Goal: Task Accomplishment & Management: Manage account settings

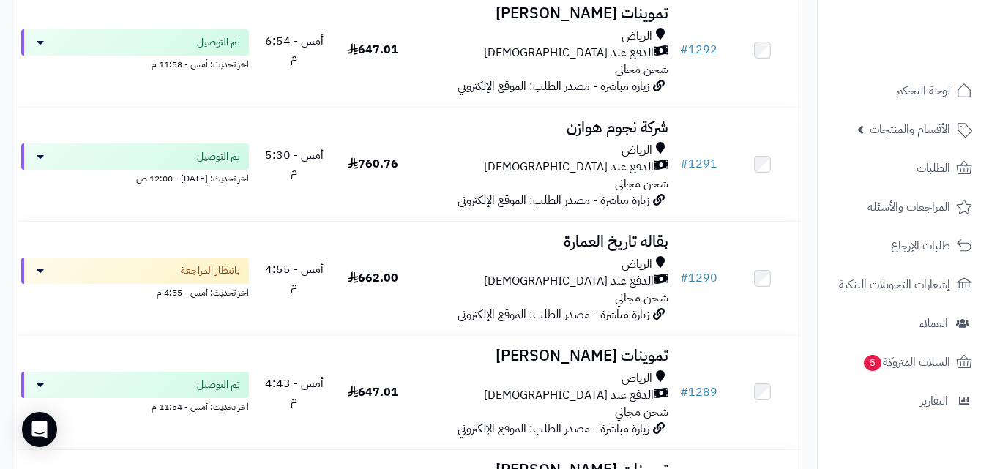
scroll to position [496, 0]
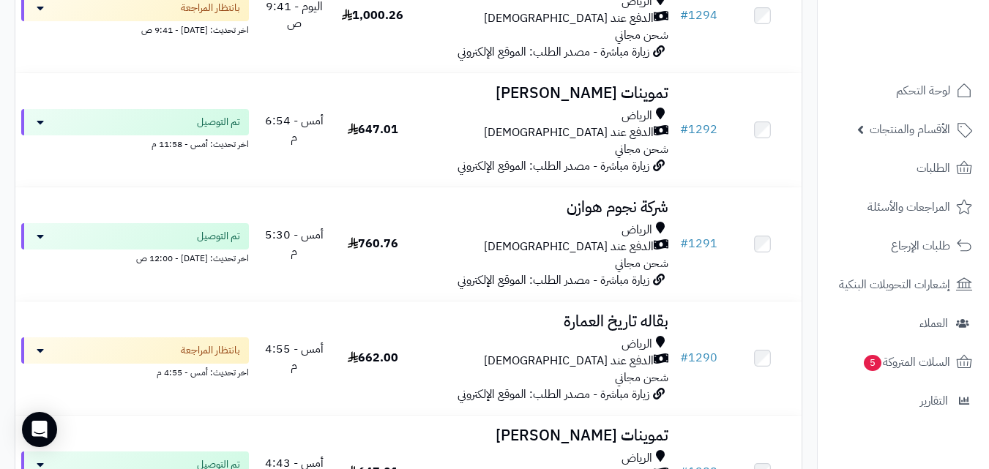
drag, startPoint x: 994, startPoint y: 24, endPoint x: 996, endPoint y: 42, distance: 18.4
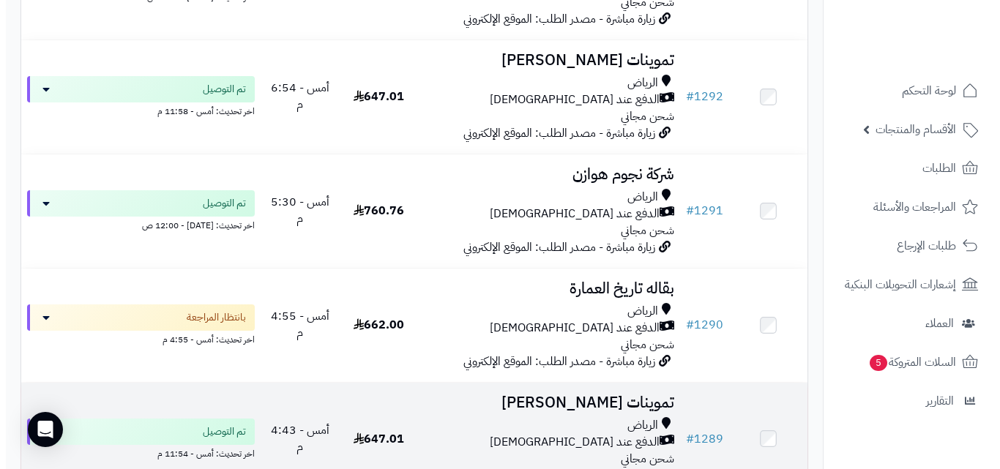
scroll to position [554, 0]
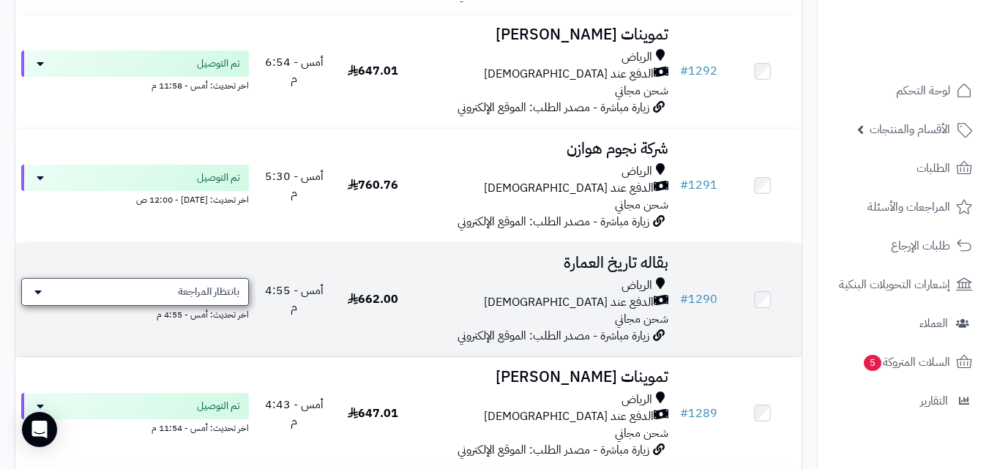
click at [182, 299] on span "بانتظار المراجعة" at bounding box center [208, 292] width 61 height 15
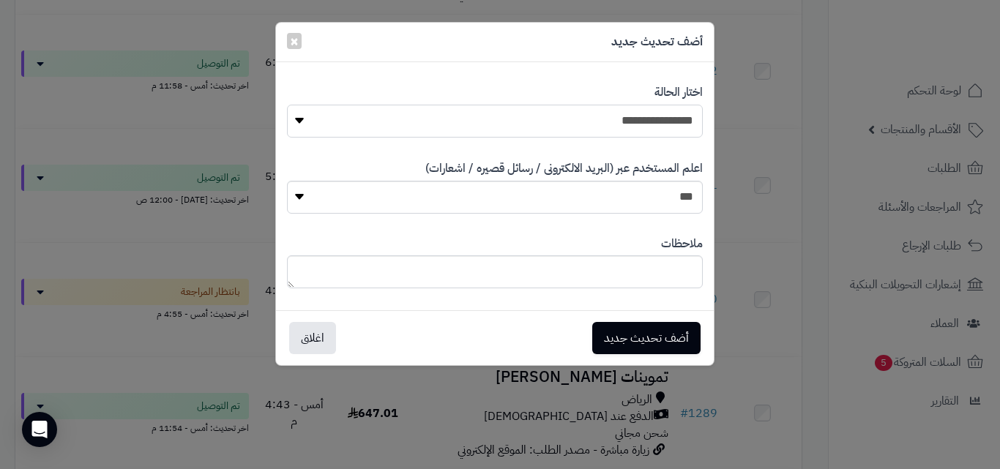
click at [441, 114] on select "**********" at bounding box center [495, 121] width 416 height 33
select select "**"
click at [287, 105] on select "**********" at bounding box center [495, 121] width 416 height 33
click at [608, 343] on button "أضف تحديث جديد" at bounding box center [646, 337] width 108 height 32
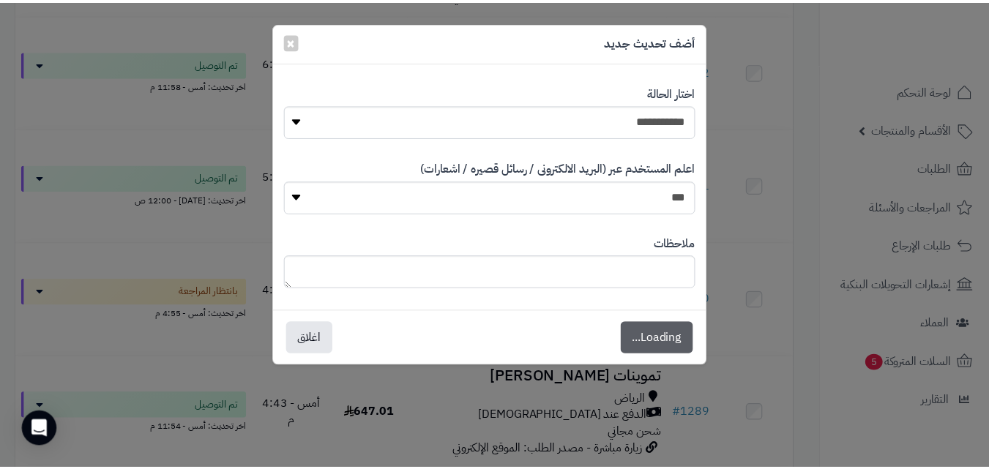
scroll to position [601, 0]
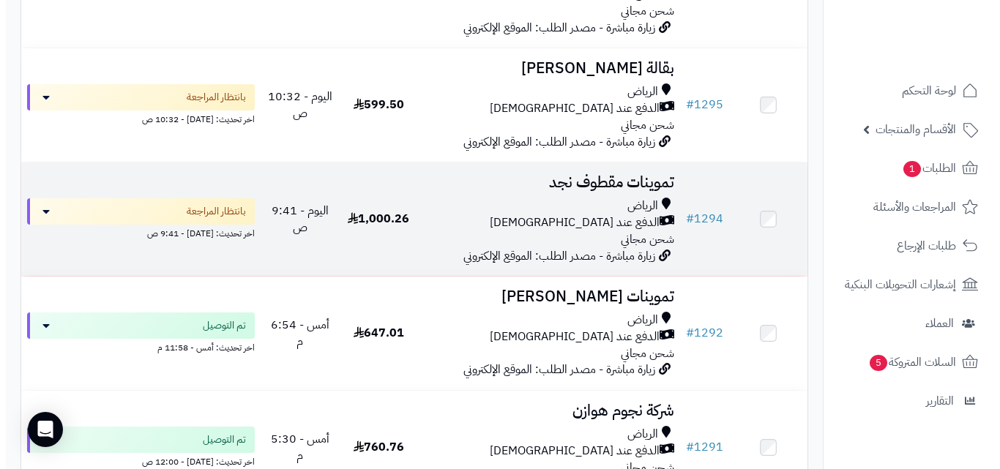
scroll to position [427, 0]
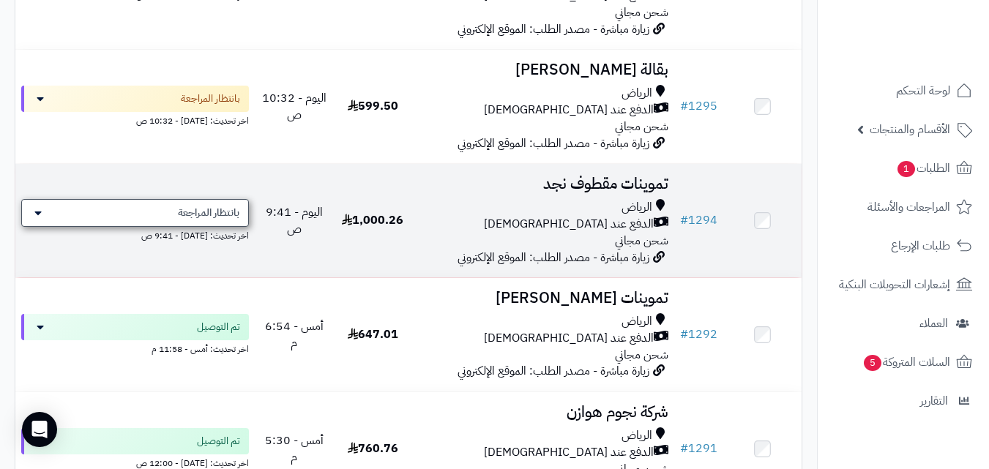
click at [197, 220] on span "بانتظار المراجعة" at bounding box center [208, 213] width 61 height 15
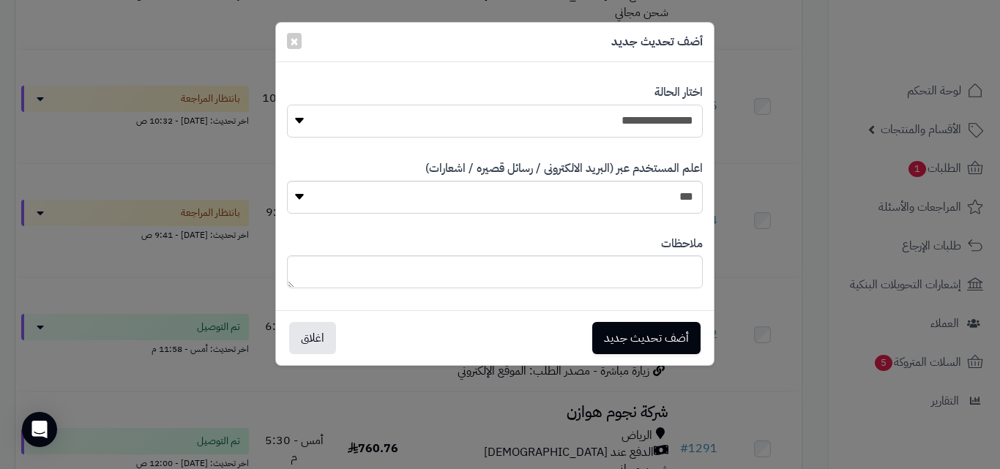
click at [642, 121] on select "**********" at bounding box center [495, 121] width 416 height 33
select select "**"
click at [287, 105] on select "**********" at bounding box center [495, 121] width 416 height 33
click at [641, 329] on button "أضف تحديث جديد" at bounding box center [646, 337] width 108 height 32
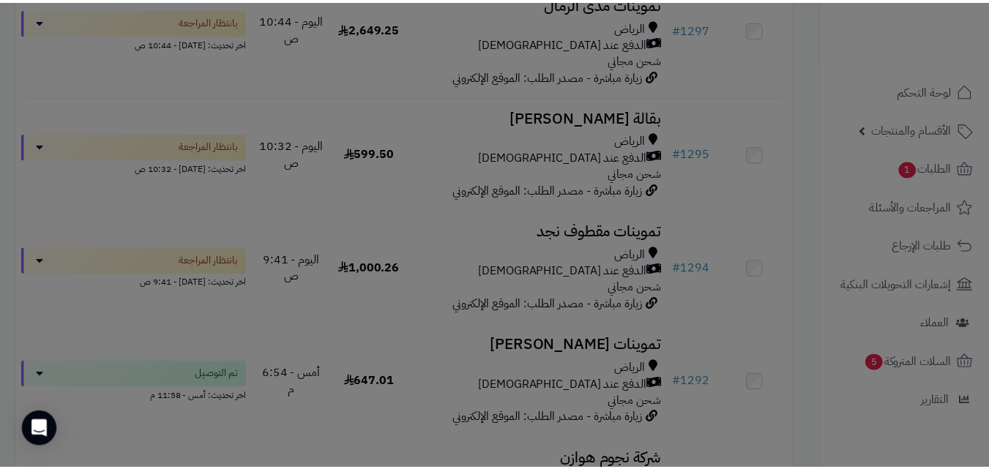
scroll to position [474, 0]
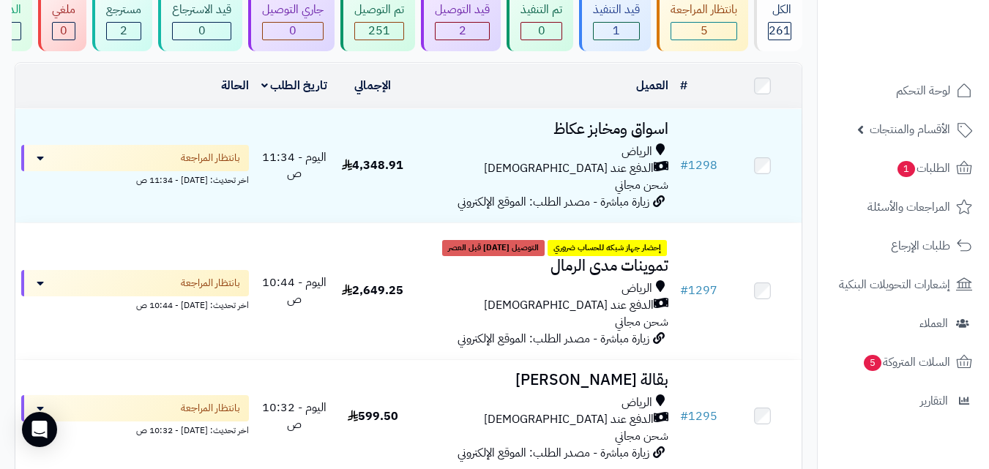
scroll to position [146, 0]
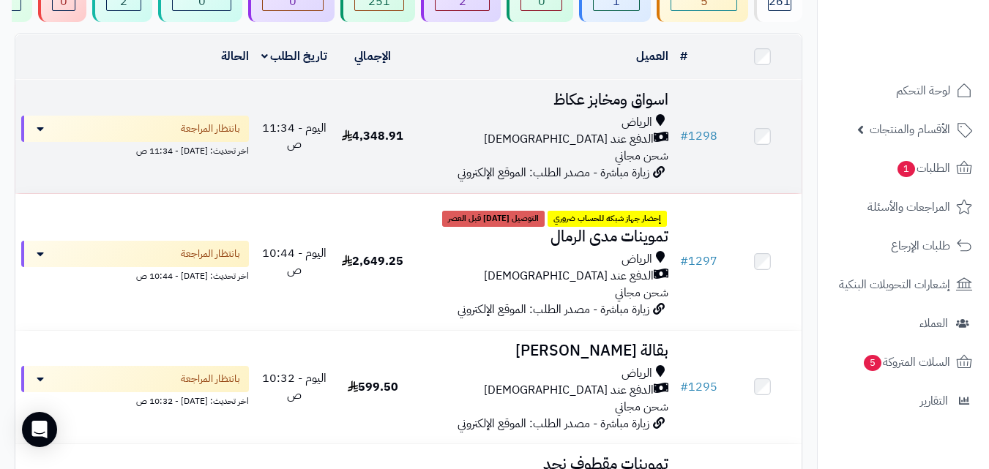
click at [433, 157] on div "الرياض الدفع عند الاستلام شحن مجاني" at bounding box center [543, 139] width 250 height 51
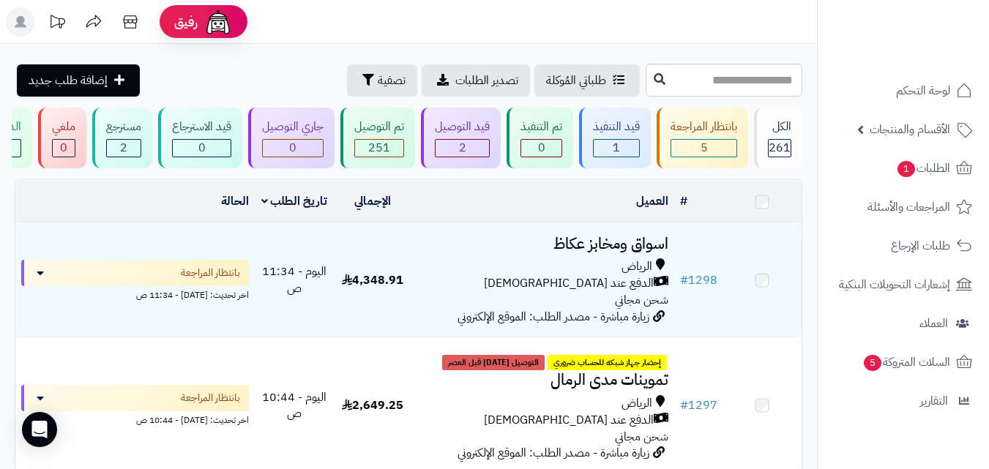
scroll to position [146, 0]
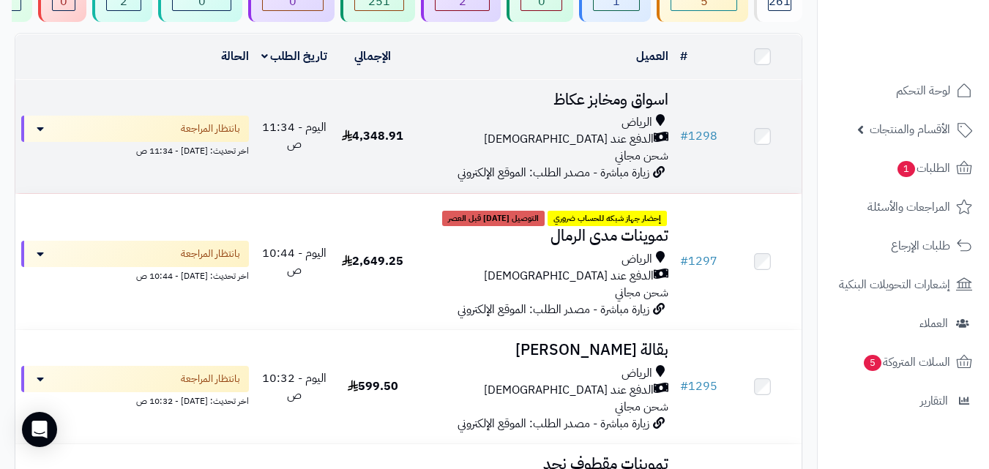
click at [489, 143] on div "الدفع عند [DEMOGRAPHIC_DATA]" at bounding box center [543, 139] width 250 height 17
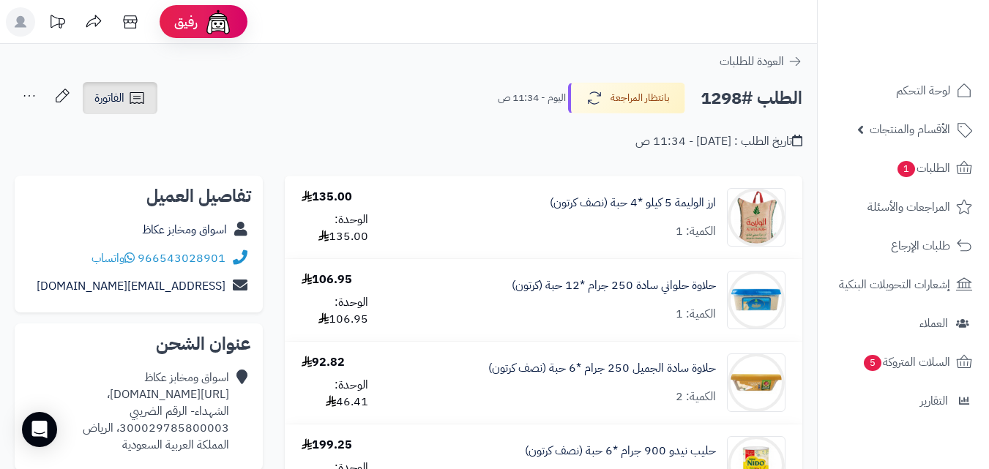
click at [101, 99] on span "الفاتورة" at bounding box center [109, 98] width 30 height 18
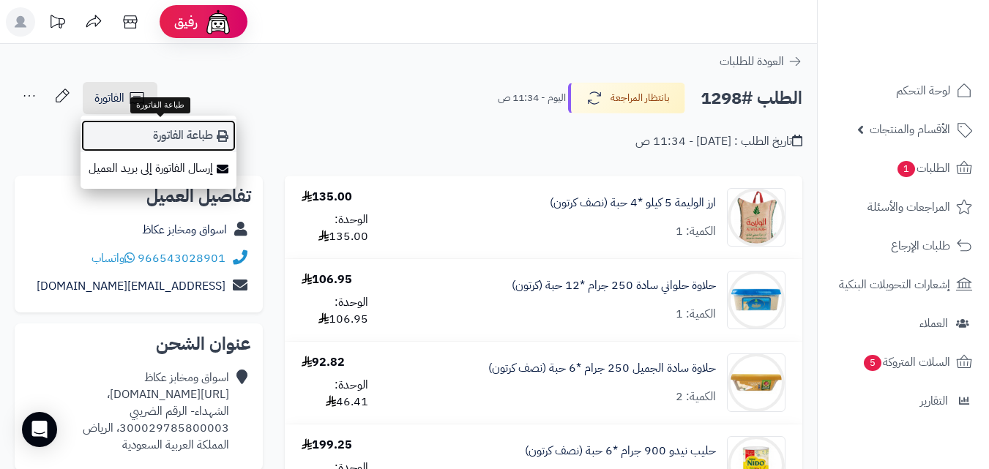
click at [169, 135] on link "طباعة الفاتورة" at bounding box center [159, 135] width 156 height 33
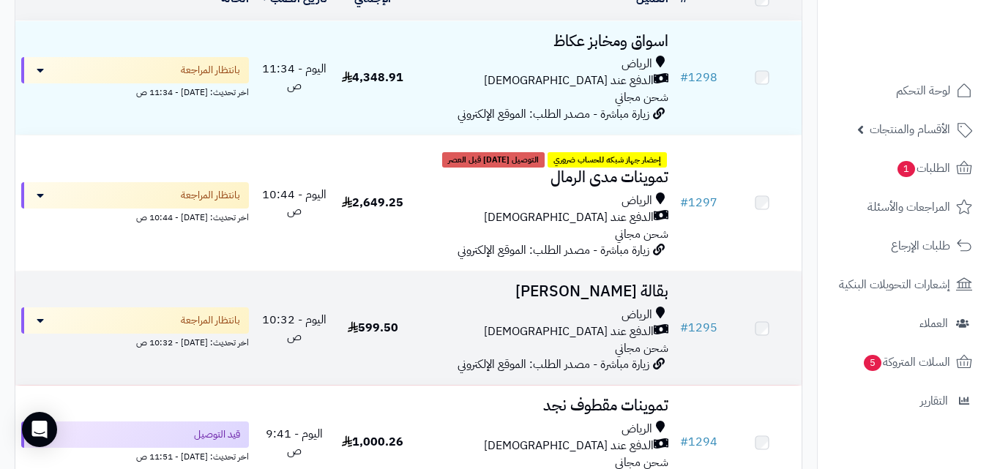
scroll to position [234, 0]
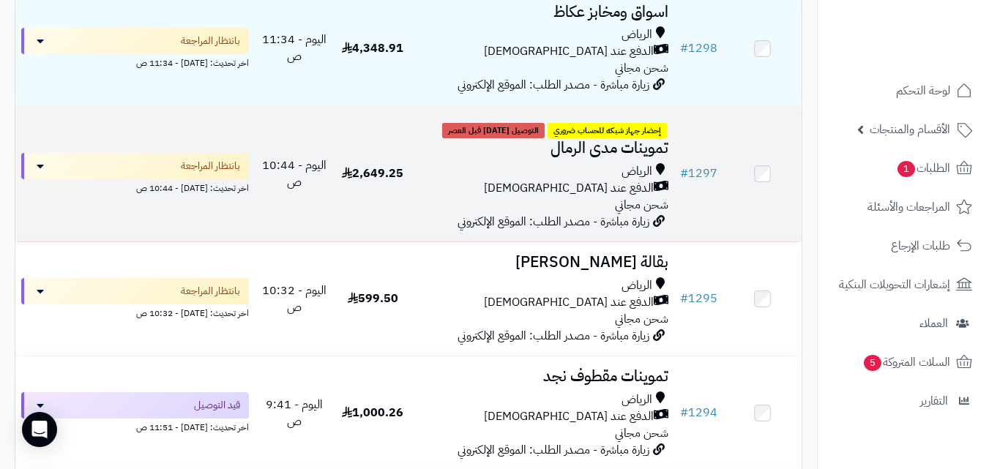
click at [352, 199] on td "2,649.25" at bounding box center [373, 174] width 78 height 136
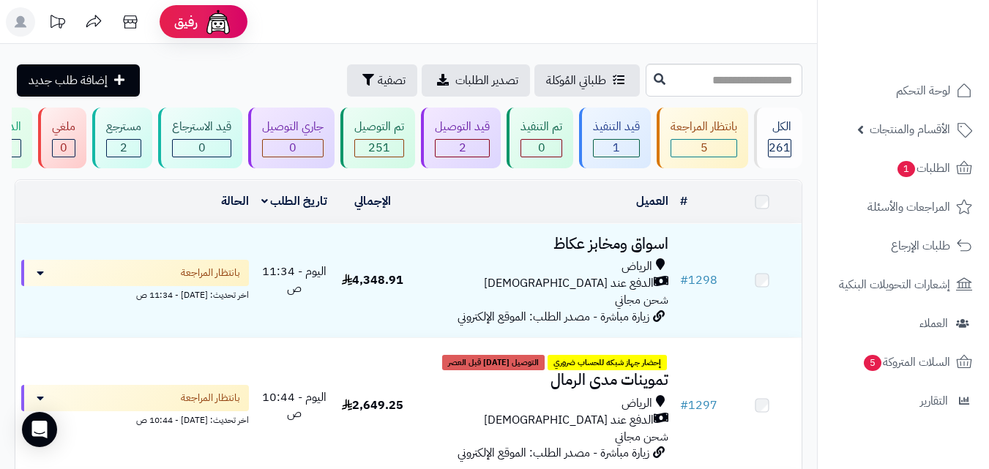
click at [371, 338] on td "2,649.25" at bounding box center [373, 406] width 78 height 136
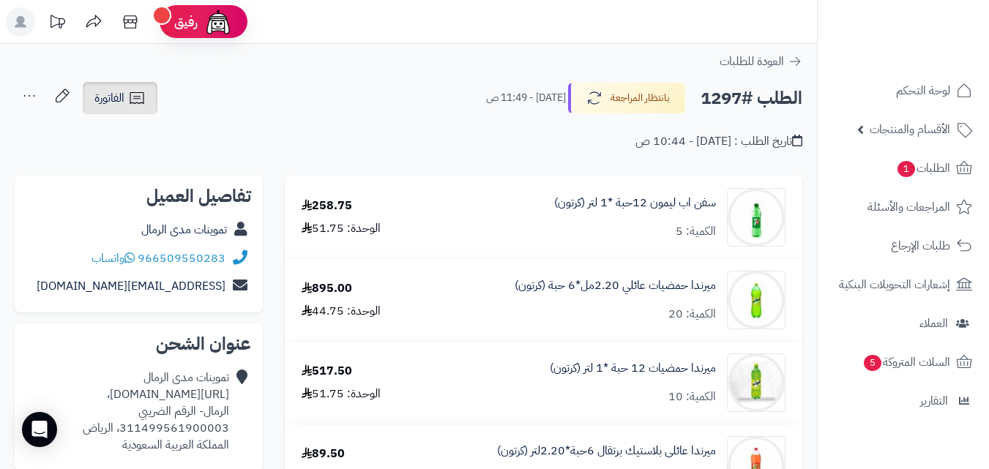
click at [140, 98] on icon at bounding box center [137, 98] width 18 height 18
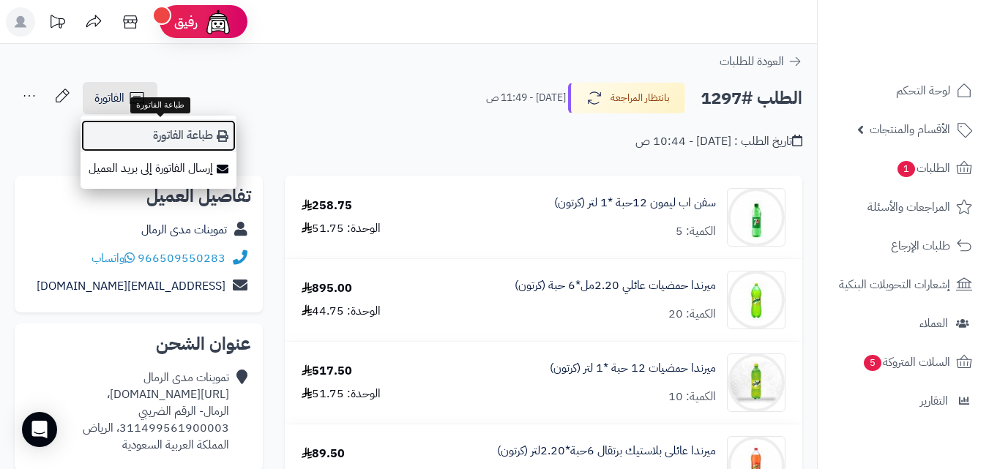
click at [152, 133] on link "طباعة الفاتورة" at bounding box center [159, 135] width 156 height 33
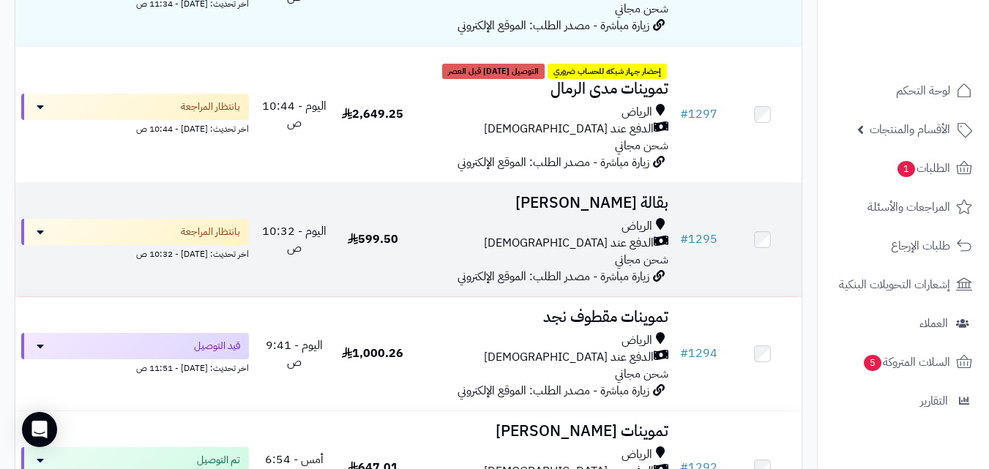
scroll to position [314, 0]
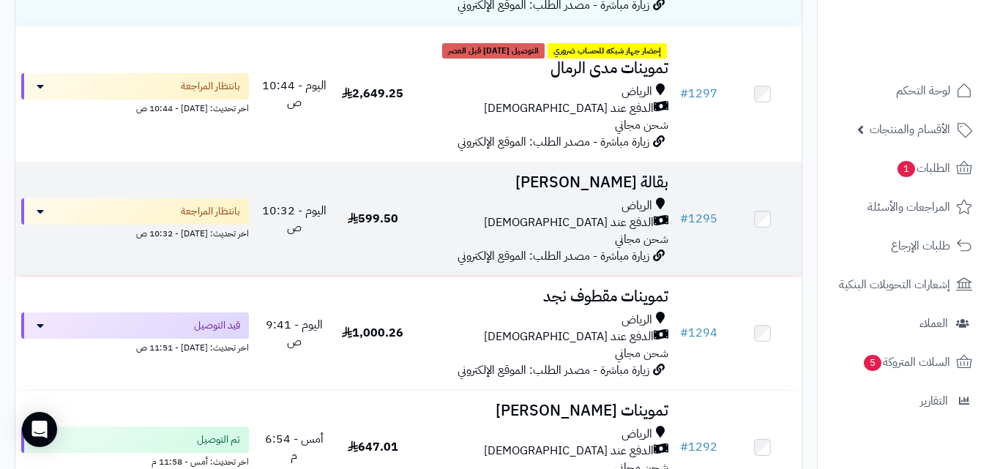
click at [547, 215] on div "الرياض" at bounding box center [543, 206] width 250 height 17
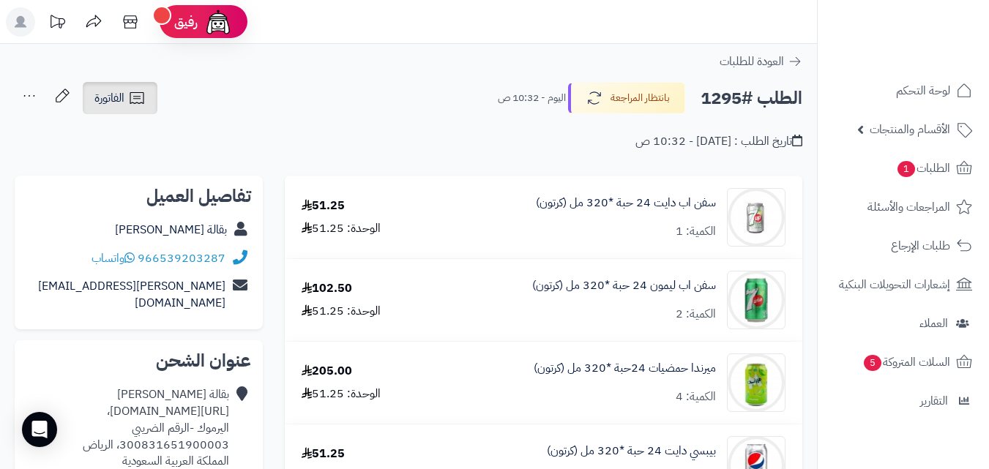
click at [124, 108] on link "الفاتورة" at bounding box center [120, 98] width 75 height 32
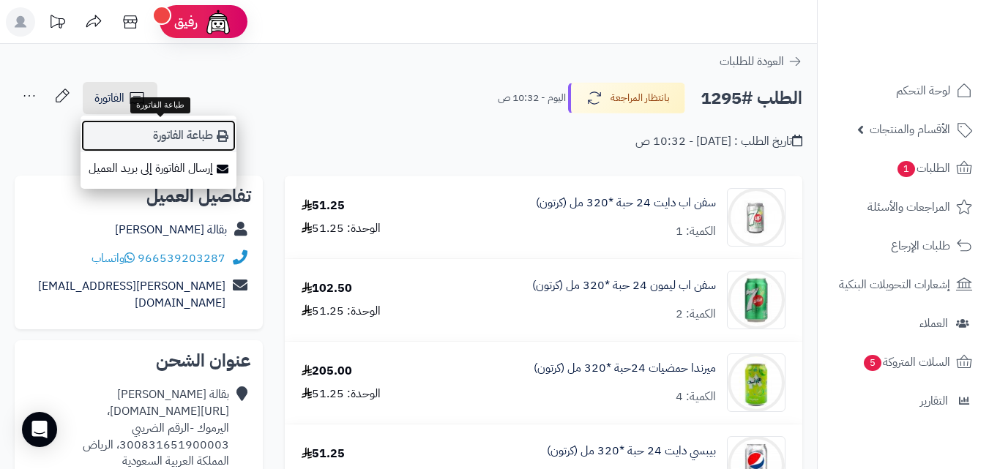
click at [178, 134] on link "طباعة الفاتورة" at bounding box center [159, 135] width 156 height 33
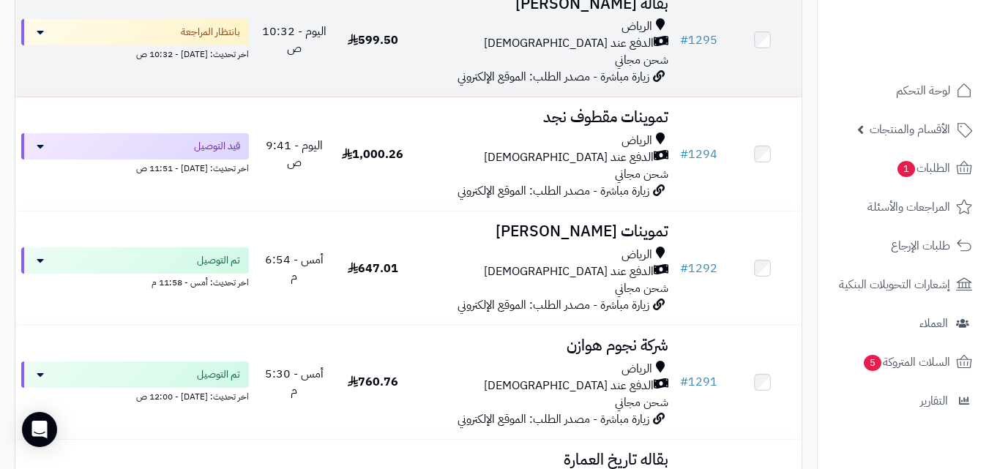
scroll to position [548, 0]
